Goal: Task Accomplishment & Management: Manage account settings

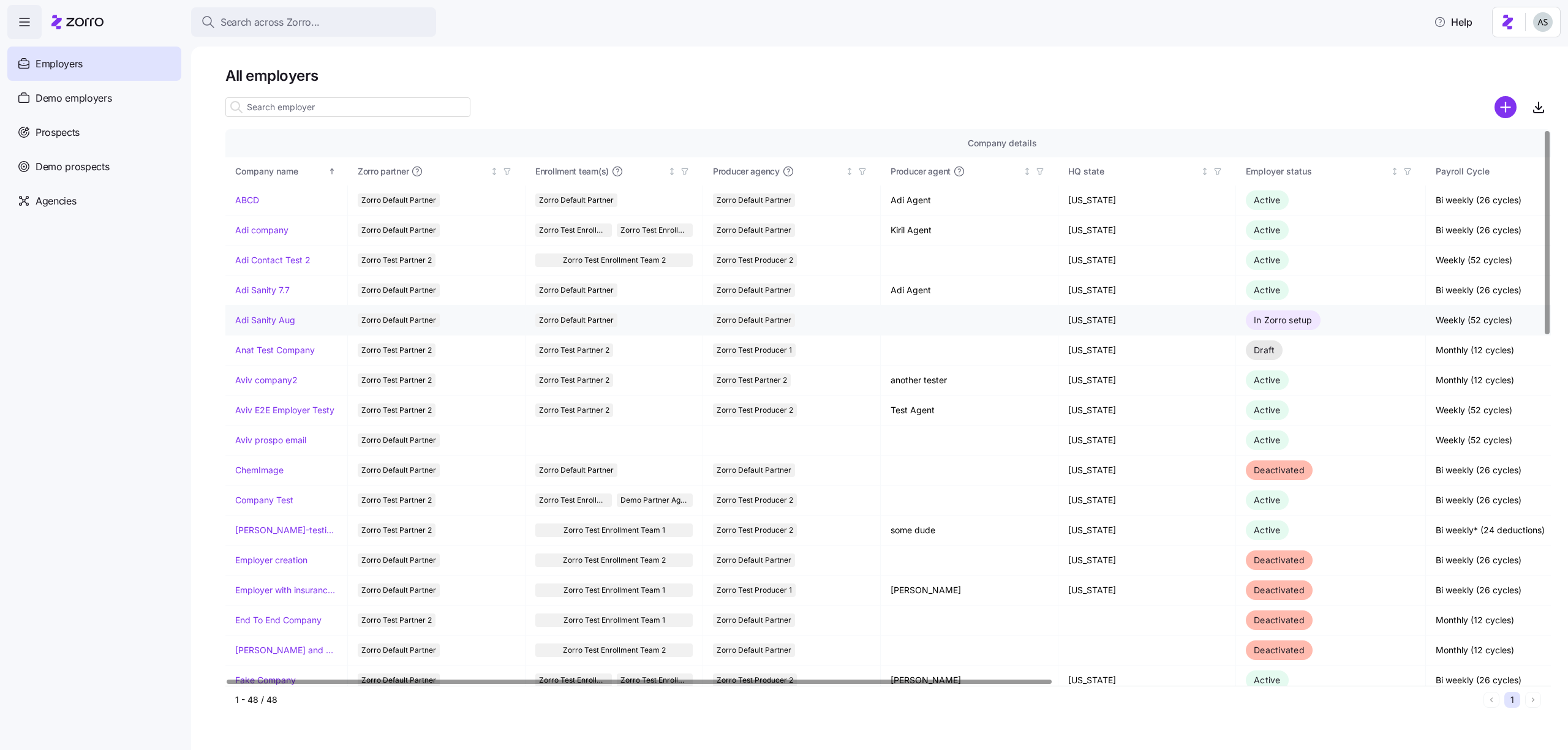
click at [305, 317] on div "Adi Sanity Aug" at bounding box center [286, 320] width 102 height 12
click at [294, 317] on link "Adi Sanity Aug" at bounding box center [265, 320] width 60 height 12
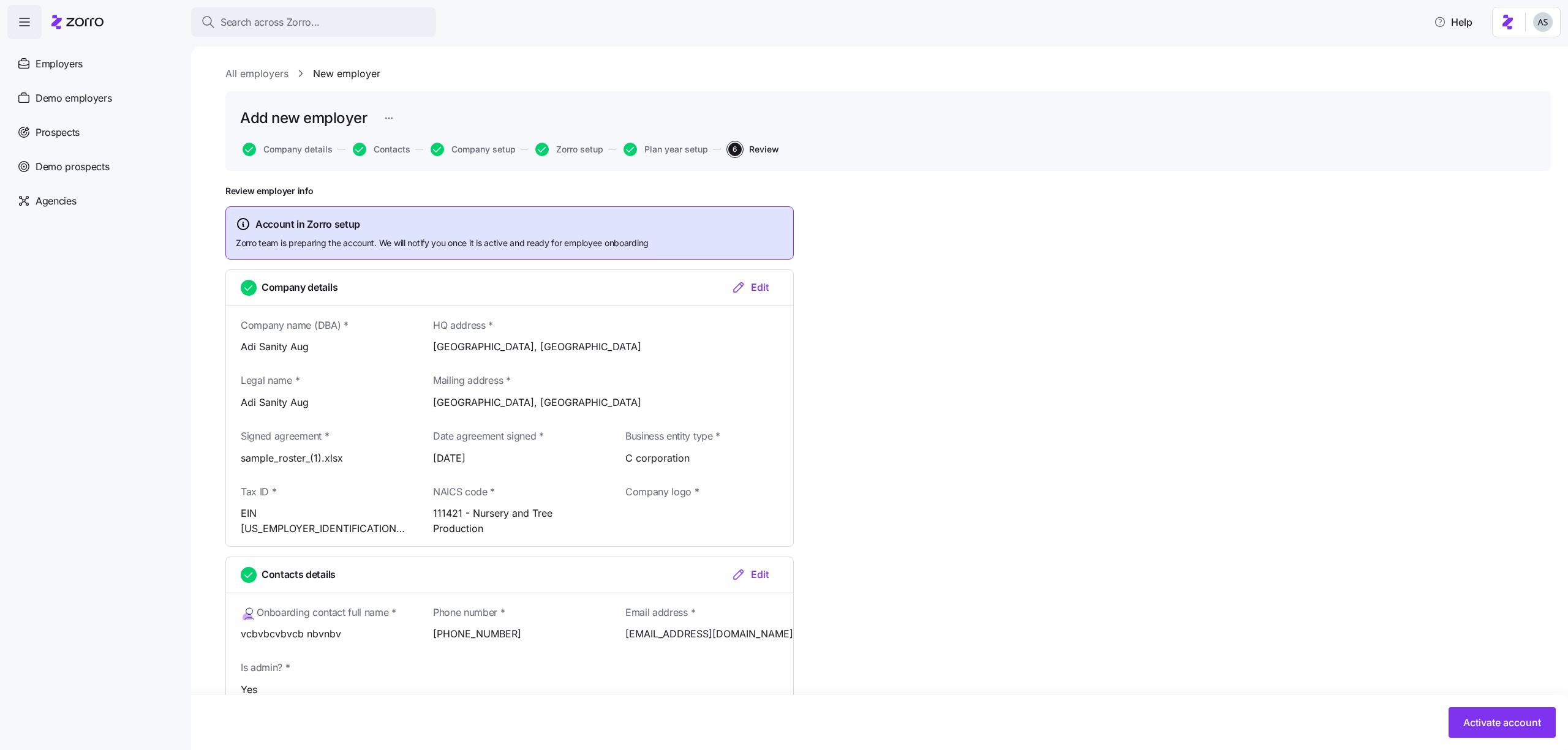
click at [1459, 706] on div "Activate account" at bounding box center [784, 722] width 1568 height 55
click at [1459, 717] on button "Activate account" at bounding box center [1502, 723] width 107 height 31
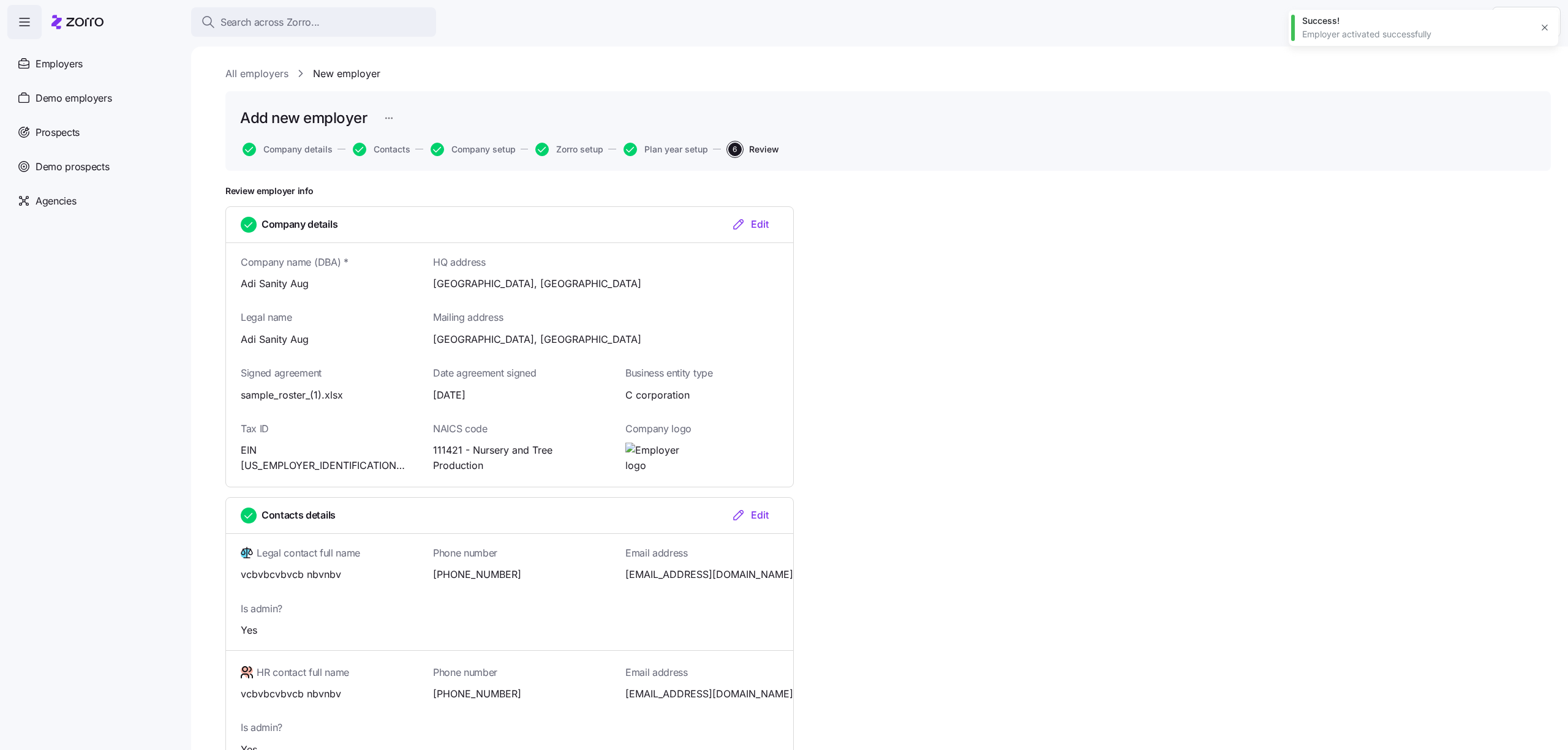
click at [1546, 36] on div "Success! Employer activated successfully" at bounding box center [1424, 28] width 270 height 36
click at [1546, 34] on button "button" at bounding box center [1545, 28] width 17 height 17
click at [1538, 34] on html "Search across Zorro... Help Employers Demo employers Prospects Demo prospects A…" at bounding box center [784, 371] width 1568 height 743
click at [1529, 67] on div "Log out" at bounding box center [1519, 75] width 74 height 20
